Goal: Use online tool/utility: Utilize a website feature to perform a specific function

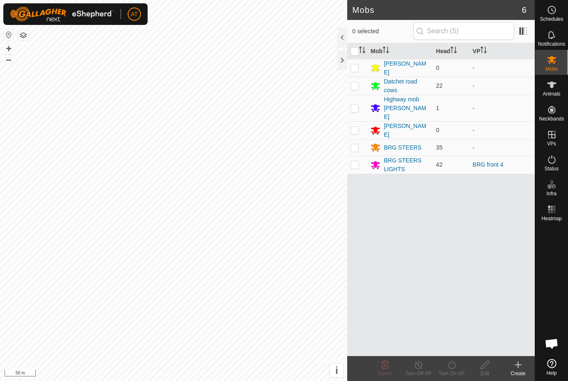
click at [362, 156] on td at bounding box center [357, 165] width 20 height 18
checkbox input "true"
click at [455, 366] on icon at bounding box center [451, 365] width 7 height 8
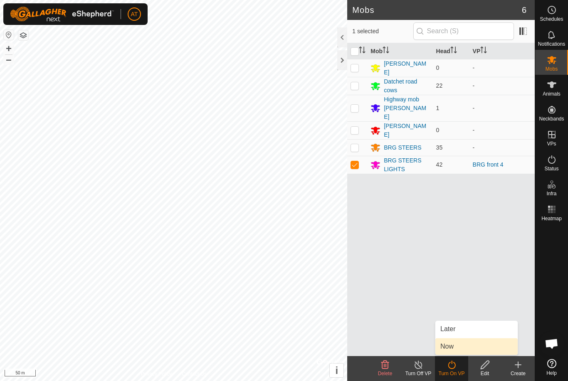
click at [452, 345] on span "Now" at bounding box center [446, 347] width 13 height 10
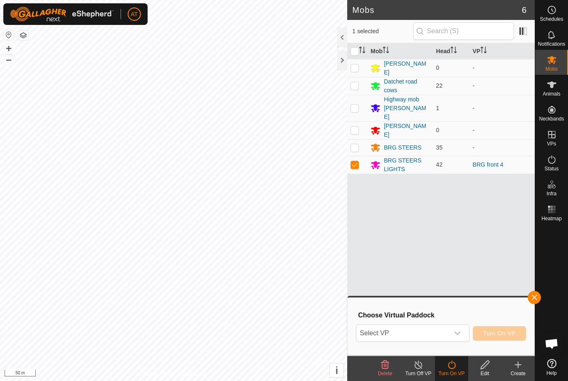
click at [455, 329] on div "dropdown trigger" at bounding box center [457, 333] width 17 height 17
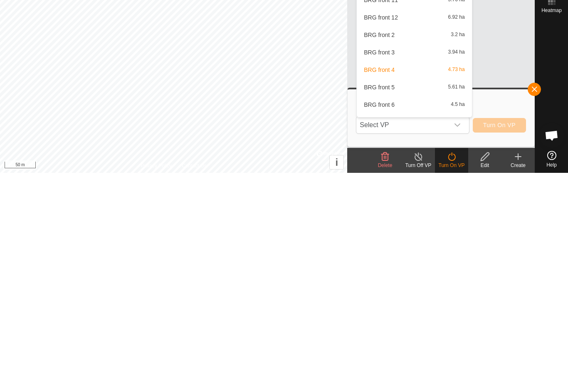
scroll to position [260, 0]
click at [389, 288] on div "BRG front 5 5.61 ha" at bounding box center [414, 293] width 105 height 10
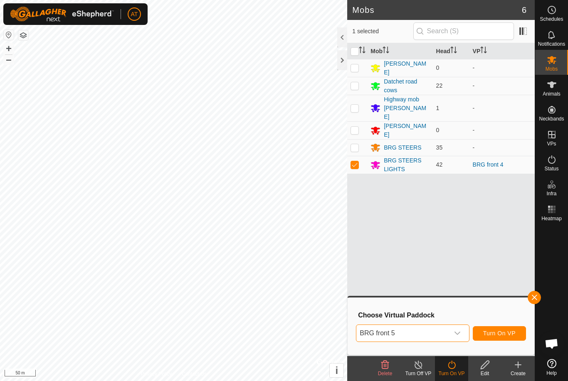
click at [503, 335] on span "Turn On VP" at bounding box center [499, 333] width 32 height 7
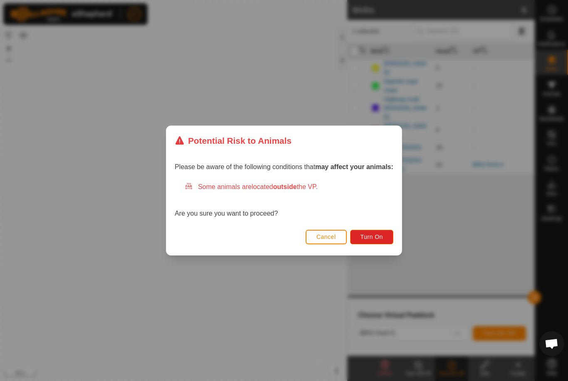
click at [370, 237] on span "Turn On" at bounding box center [371, 237] width 22 height 7
